Goal: Task Accomplishment & Management: Manage account settings

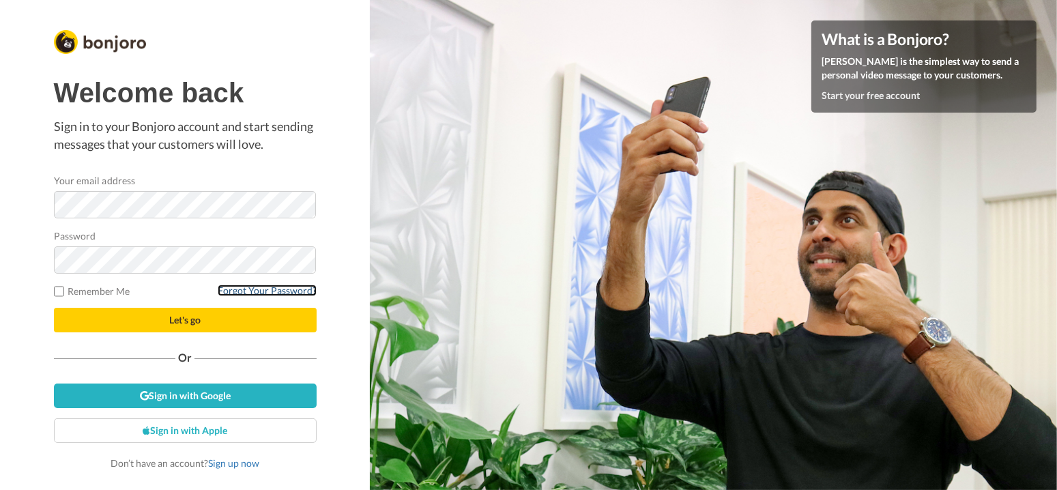
click at [278, 287] on link "Forgot Your Password?" at bounding box center [267, 291] width 99 height 12
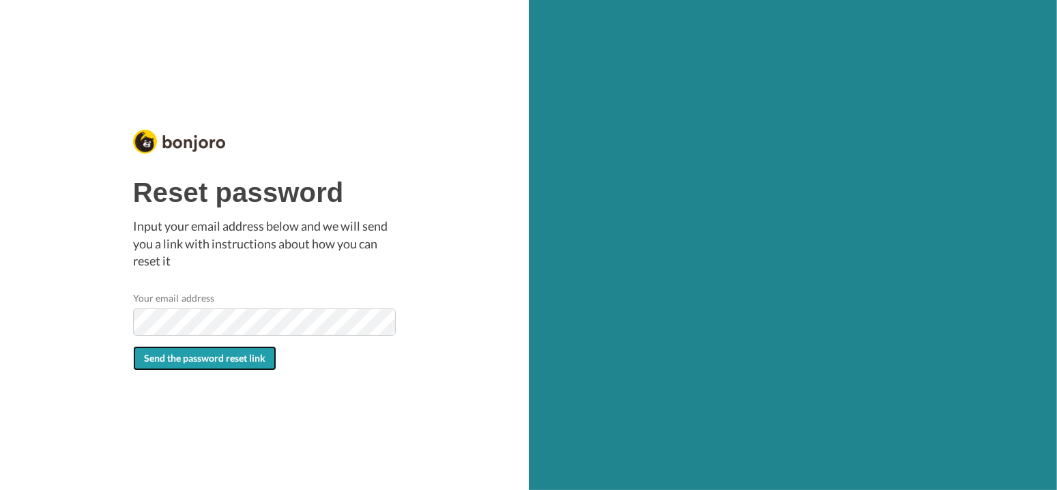
click at [217, 355] on span "Send the password reset link" at bounding box center [205, 358] width 122 height 12
